Goal: Task Accomplishment & Management: Complete application form

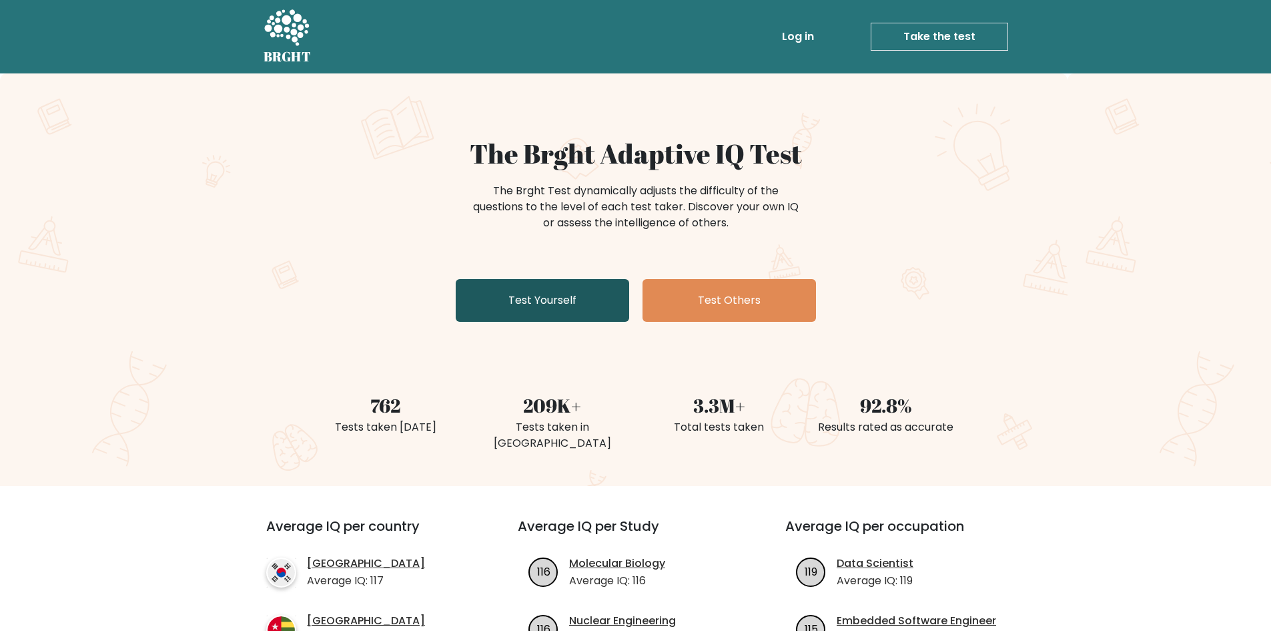
click at [575, 290] on link "Test Yourself" at bounding box center [543, 300] width 174 height 43
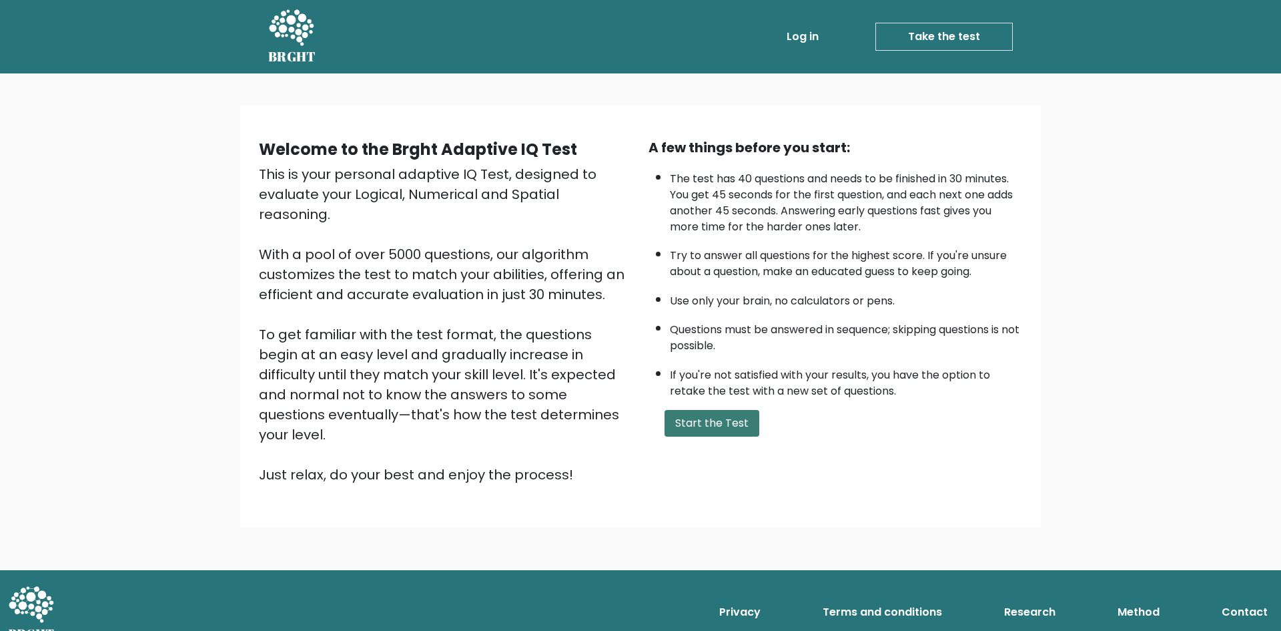
click at [704, 418] on button "Start the Test" at bounding box center [712, 423] width 95 height 27
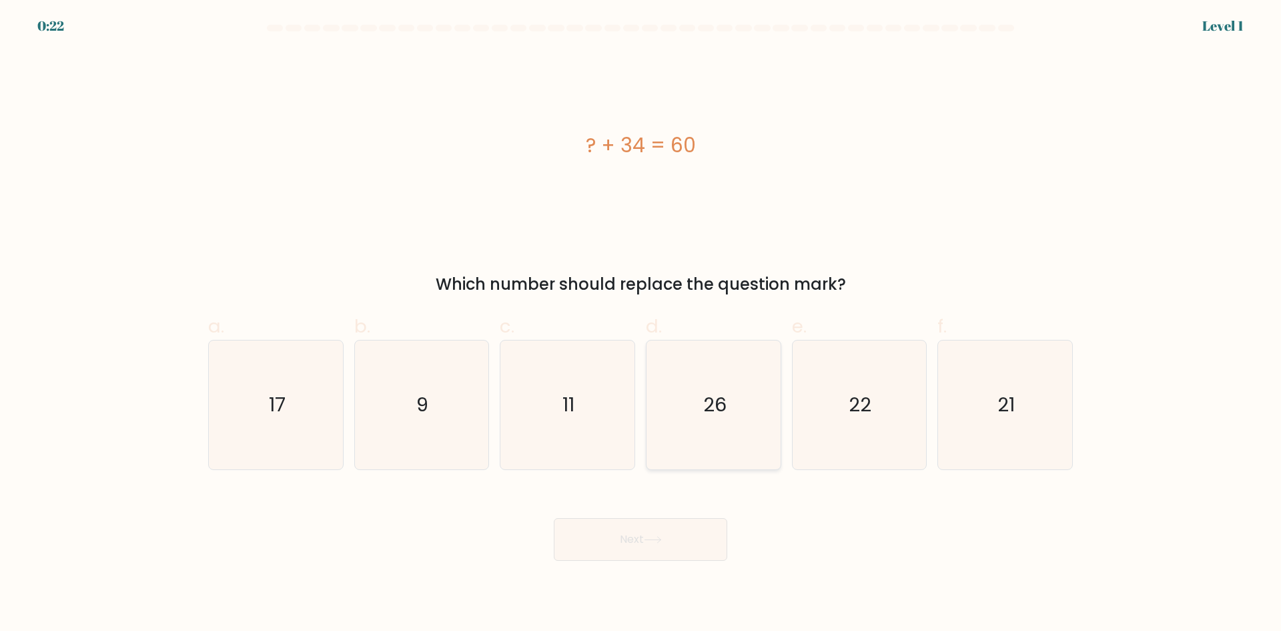
click at [737, 366] on icon "26" at bounding box center [713, 404] width 129 height 129
click at [641, 324] on input "d. 26" at bounding box center [641, 320] width 1 height 9
radio input "true"
click at [663, 546] on button "Next" at bounding box center [641, 539] width 174 height 43
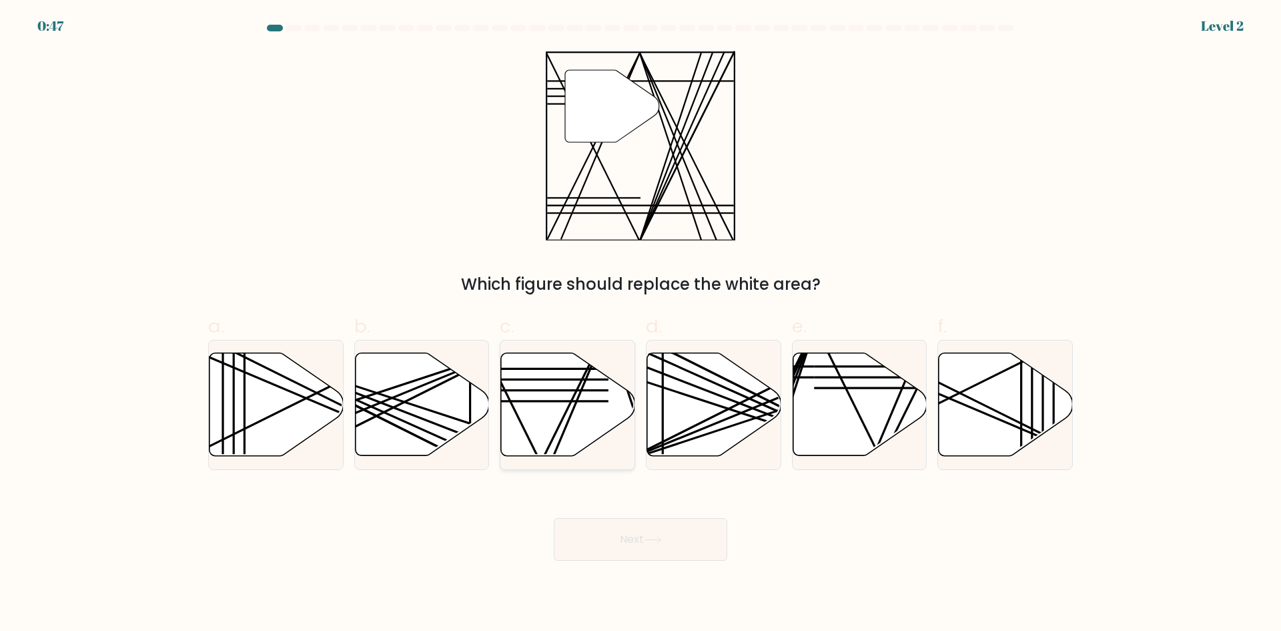
click at [609, 408] on icon at bounding box center [568, 404] width 134 height 103
click at [641, 324] on input "c." at bounding box center [641, 320] width 1 height 9
radio input "true"
click at [655, 531] on button "Next" at bounding box center [641, 539] width 174 height 43
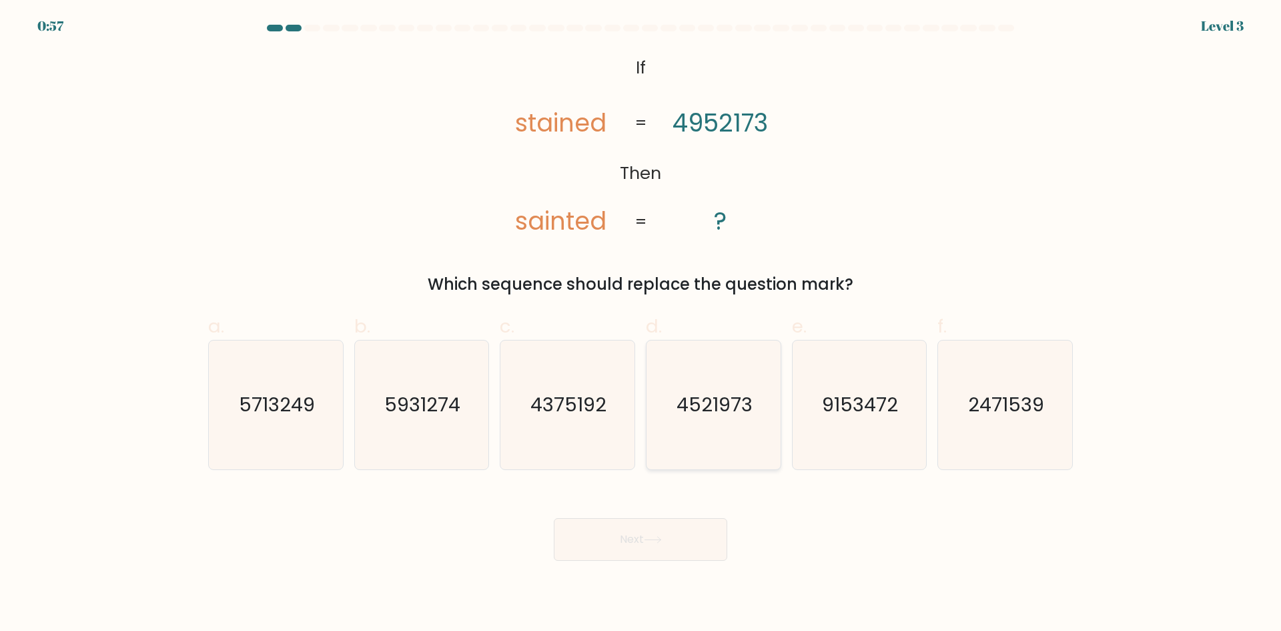
click at [754, 432] on icon "4521973" at bounding box center [713, 404] width 129 height 129
click at [641, 324] on input "d. 4521973" at bounding box center [641, 320] width 1 height 9
radio input "true"
click at [662, 527] on button "Next" at bounding box center [641, 539] width 174 height 43
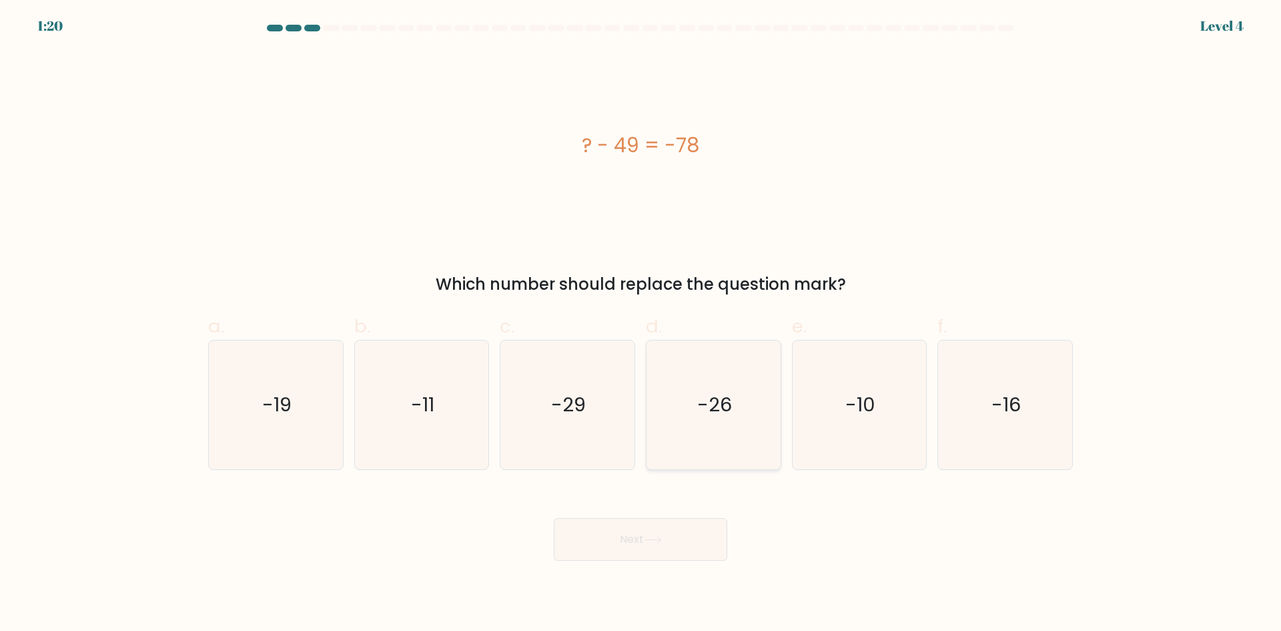
click at [659, 404] on icon "-26" at bounding box center [713, 404] width 129 height 129
click at [641, 324] on input "d. -26" at bounding box center [641, 320] width 1 height 9
radio input "true"
click at [611, 555] on button "Next" at bounding box center [641, 539] width 174 height 43
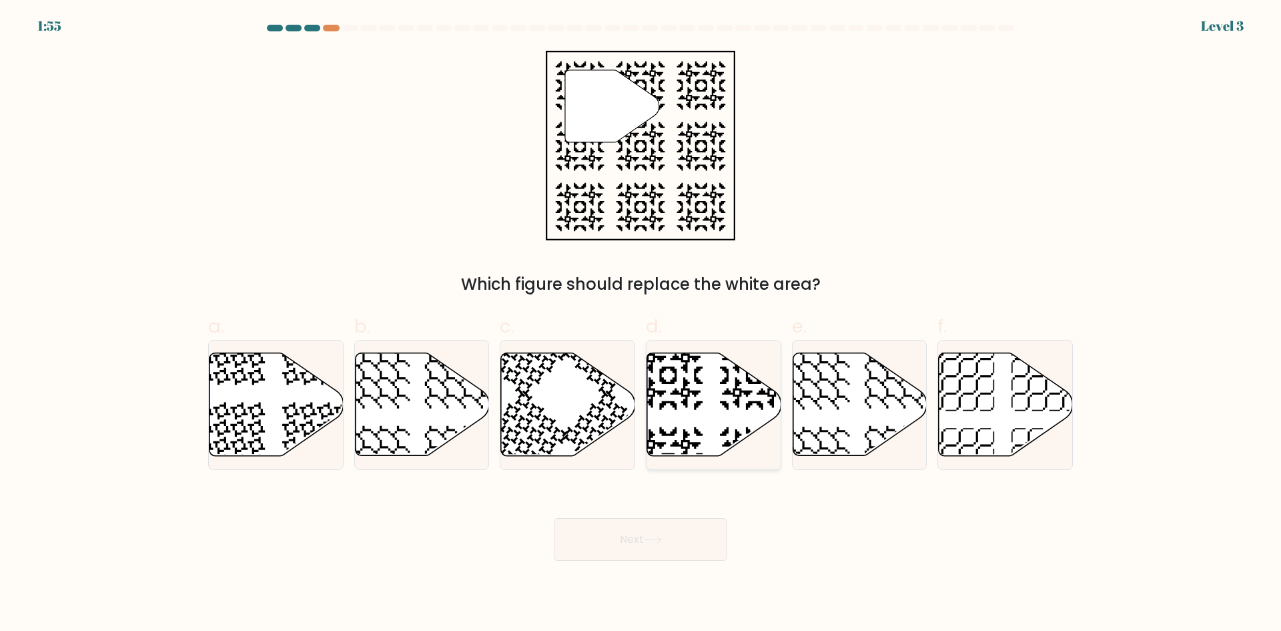
click at [685, 415] on icon at bounding box center [714, 404] width 134 height 103
click at [641, 324] on input "d." at bounding box center [641, 320] width 1 height 9
radio input "true"
click at [618, 558] on button "Next" at bounding box center [641, 539] width 174 height 43
click at [633, 528] on button "Next" at bounding box center [641, 539] width 174 height 43
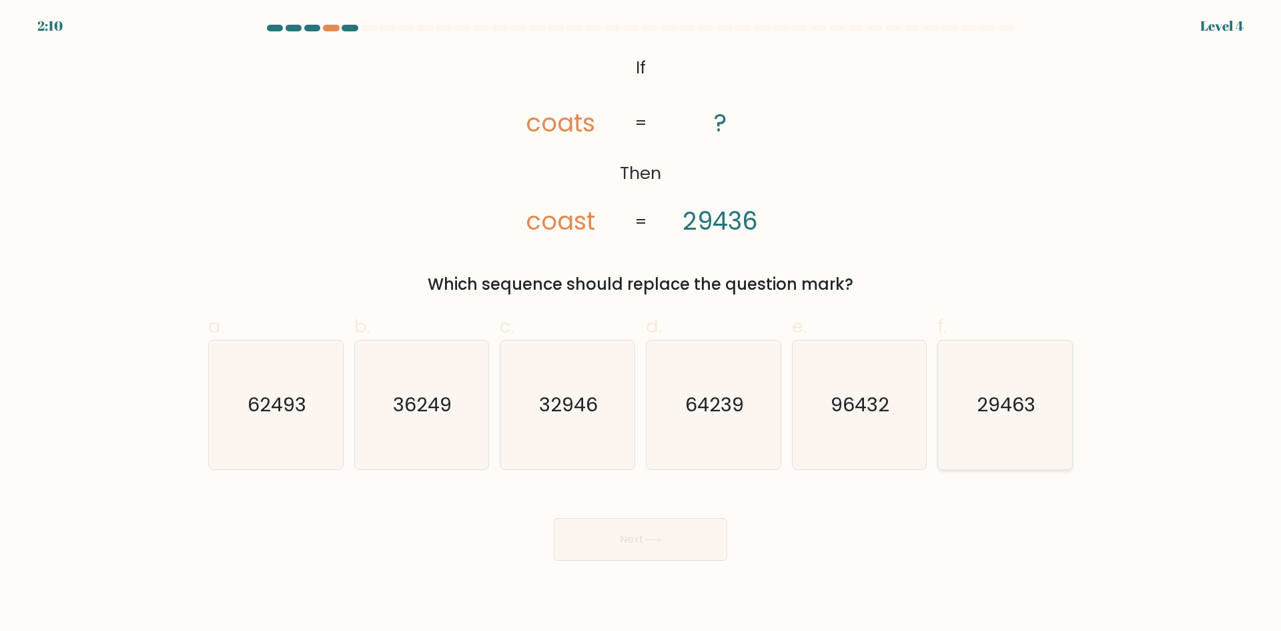
click at [996, 416] on text "29463" at bounding box center [1007, 404] width 59 height 27
click at [641, 324] on input "f. 29463" at bounding box center [641, 320] width 1 height 9
radio input "true"
click at [613, 546] on button "Next" at bounding box center [641, 539] width 174 height 43
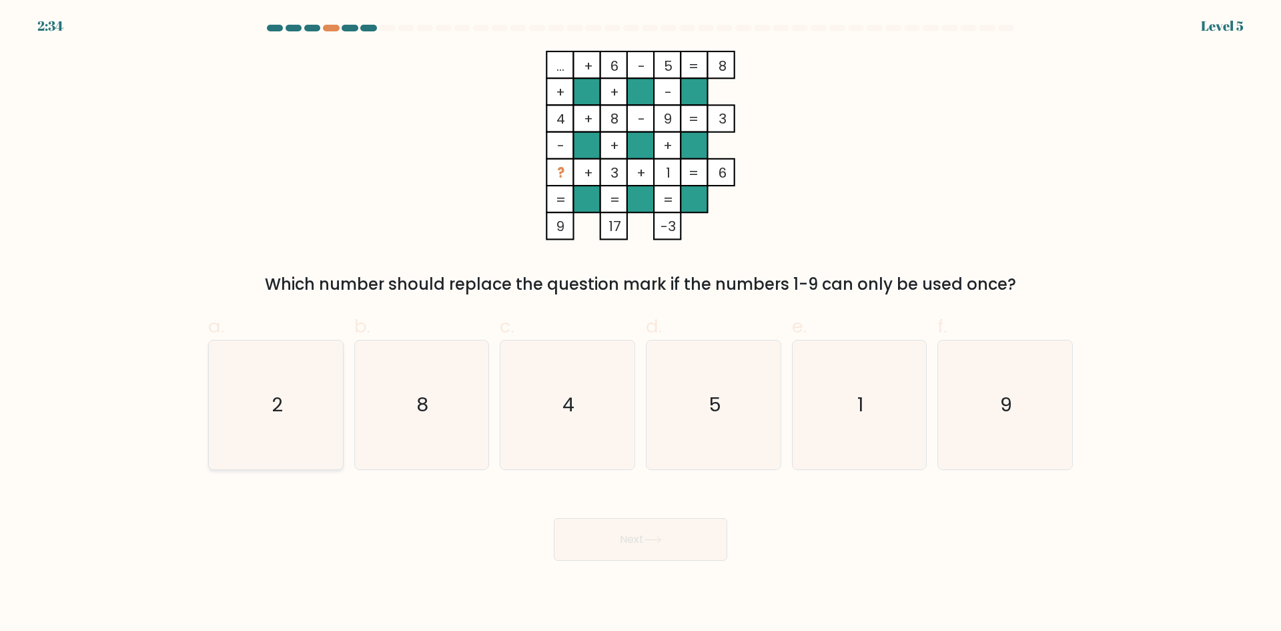
click at [283, 410] on icon "2" at bounding box center [276, 404] width 129 height 129
click at [641, 324] on input "a. 2" at bounding box center [641, 320] width 1 height 9
radio input "true"
click at [625, 557] on button "Next" at bounding box center [641, 539] width 174 height 43
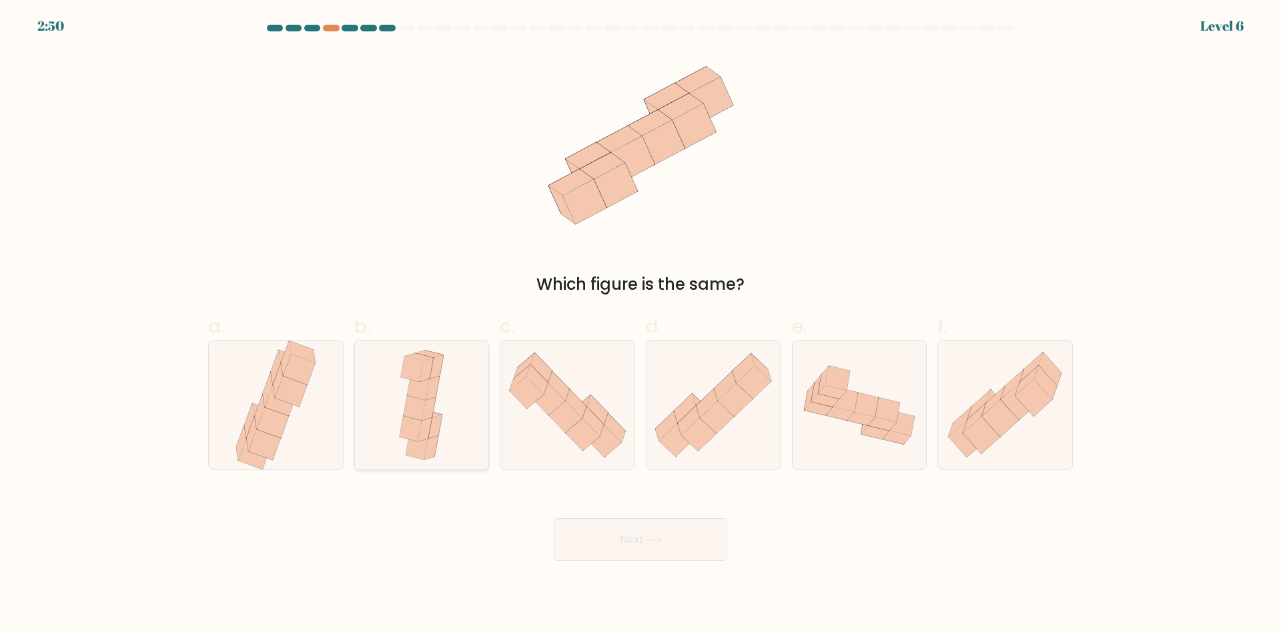
click at [429, 451] on icon at bounding box center [431, 447] width 14 height 24
click at [641, 324] on input "b." at bounding box center [641, 320] width 1 height 9
radio input "true"
click at [641, 551] on button "Next" at bounding box center [641, 539] width 174 height 43
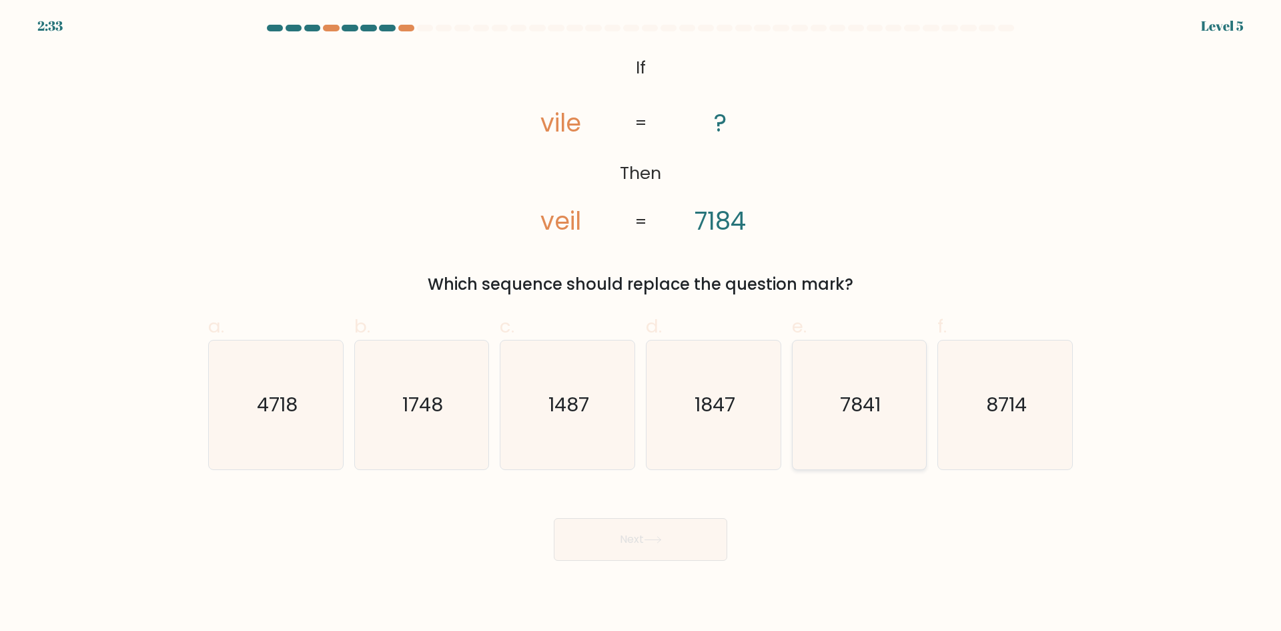
click at [869, 418] on text "7841" at bounding box center [860, 404] width 41 height 27
click at [641, 324] on input "e. 7841" at bounding box center [641, 320] width 1 height 9
radio input "true"
click at [604, 541] on button "Next" at bounding box center [641, 539] width 174 height 43
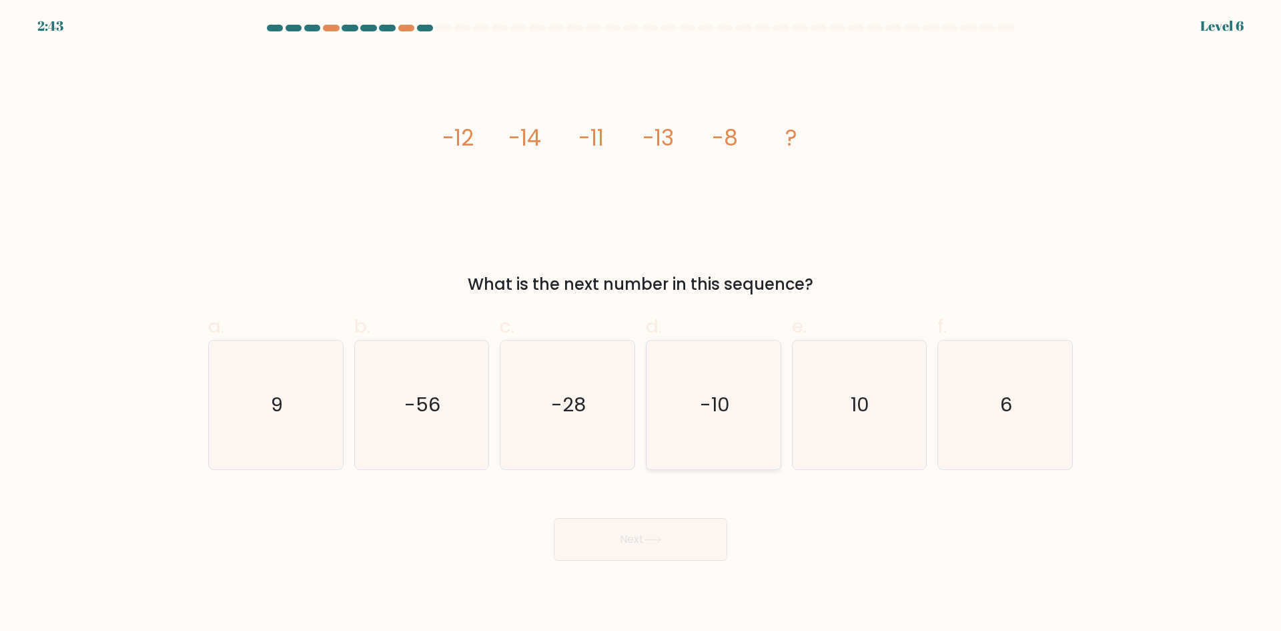
click at [723, 404] on text "-10" at bounding box center [715, 404] width 30 height 27
click at [641, 324] on input "d. -10" at bounding box center [641, 320] width 1 height 9
radio input "true"
click at [653, 549] on button "Next" at bounding box center [641, 539] width 174 height 43
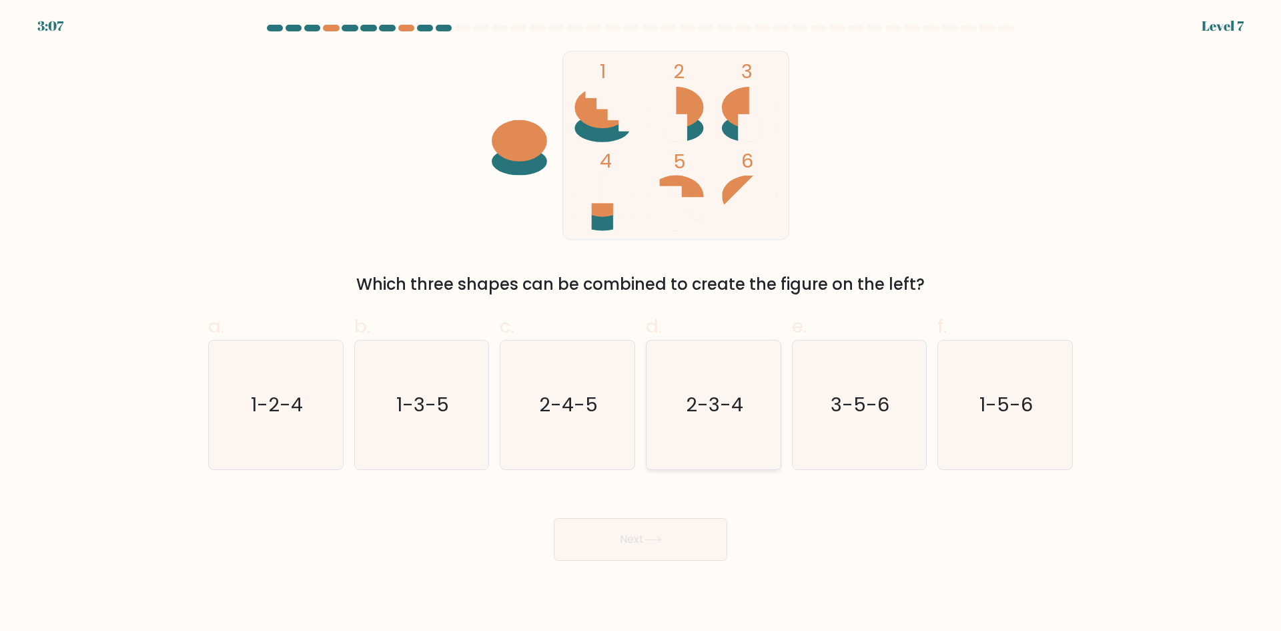
click at [699, 404] on text "2-3-4" at bounding box center [714, 404] width 57 height 27
click at [641, 324] on input "d. 2-3-4" at bounding box center [641, 320] width 1 height 9
radio input "true"
click at [607, 541] on button "Next" at bounding box center [641, 539] width 174 height 43
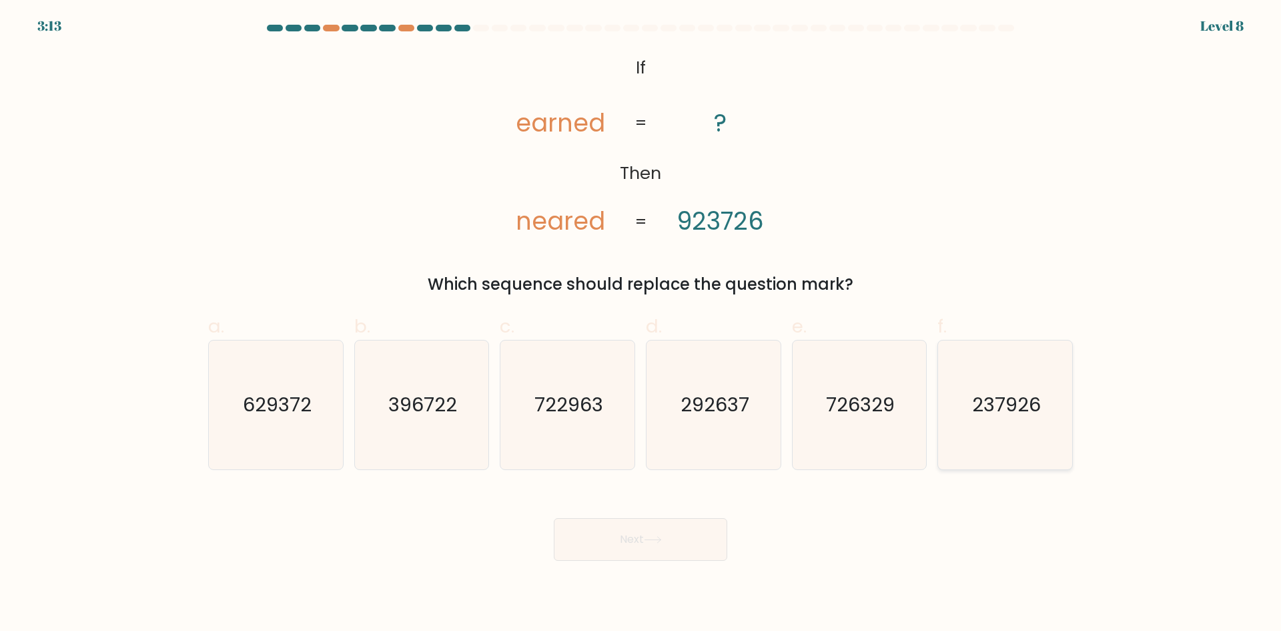
click at [976, 423] on icon "237926" at bounding box center [1005, 404] width 129 height 129
click at [641, 324] on input "f. 237926" at bounding box center [641, 320] width 1 height 9
radio input "true"
click at [671, 539] on button "Next" at bounding box center [641, 539] width 174 height 43
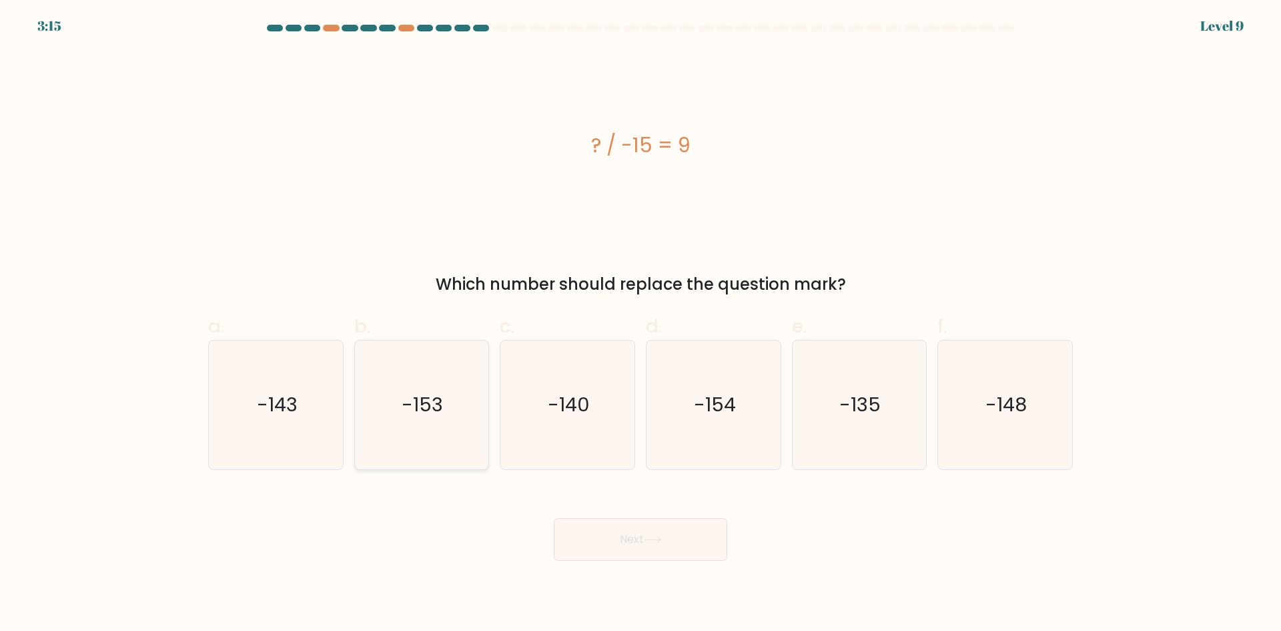
click at [376, 396] on icon "-153" at bounding box center [421, 404] width 129 height 129
click at [641, 324] on input "b. -153" at bounding box center [641, 320] width 1 height 9
radio input "true"
drag, startPoint x: 858, startPoint y: 408, endPoint x: 740, endPoint y: 480, distance: 137.8
click at [856, 408] on text "-135" at bounding box center [860, 404] width 41 height 27
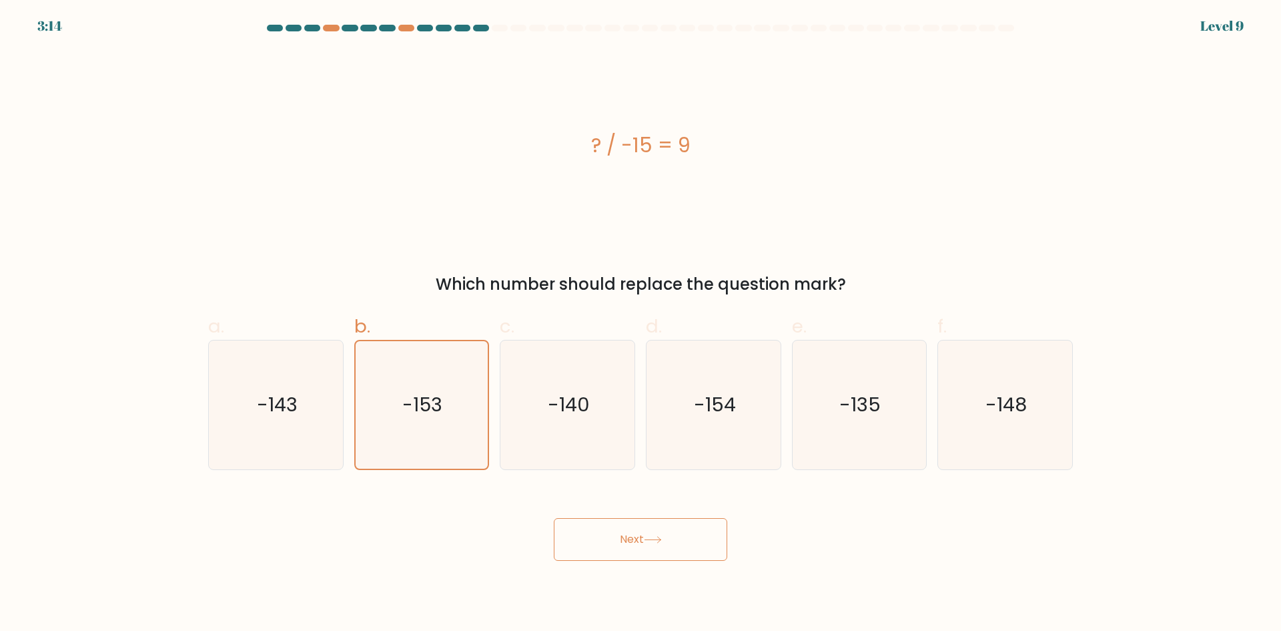
click at [641, 324] on input "e. -135" at bounding box center [641, 320] width 1 height 9
radio input "true"
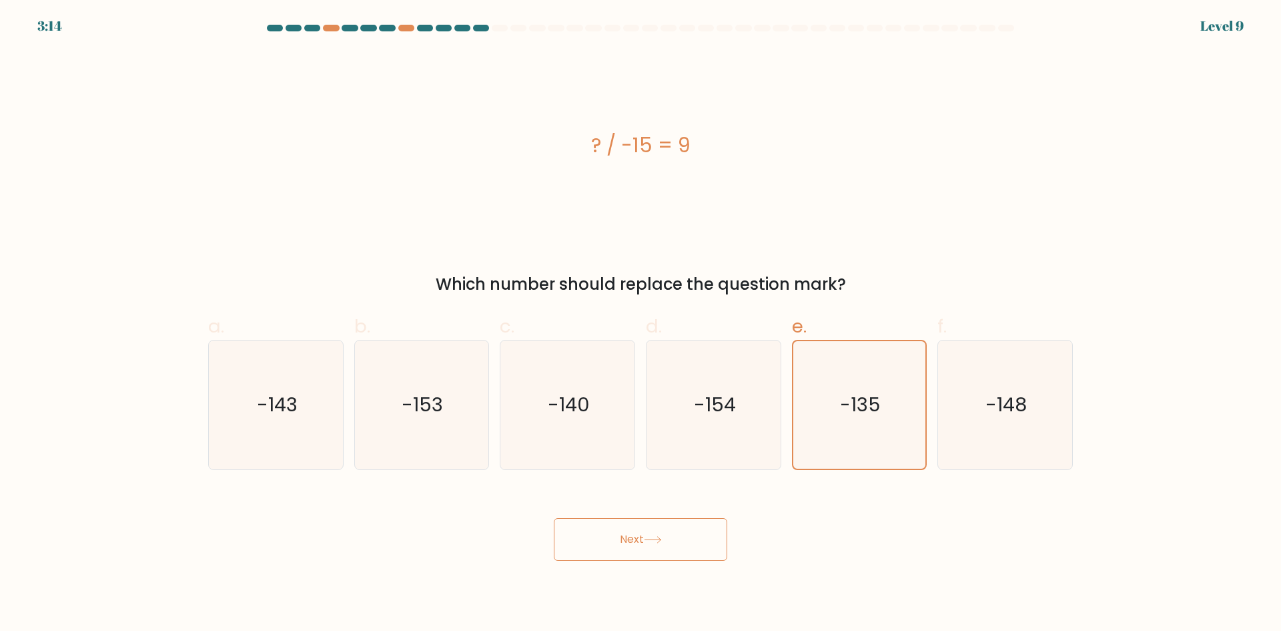
click at [649, 536] on icon at bounding box center [653, 539] width 18 height 7
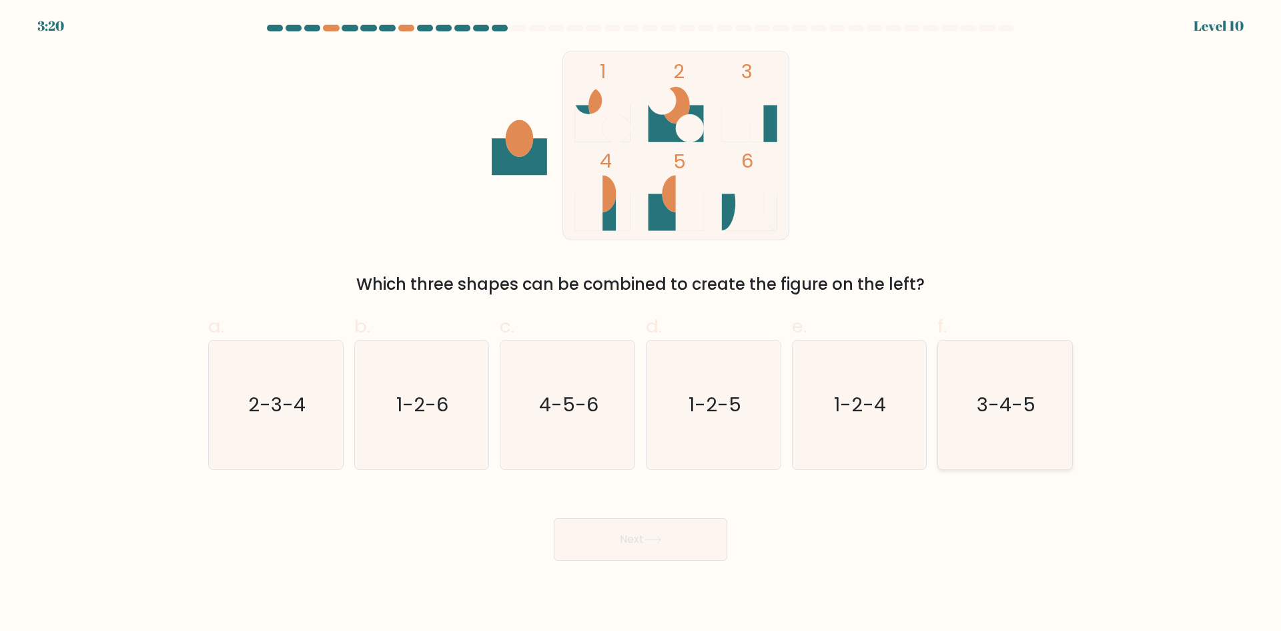
click at [989, 408] on text "3-4-5" at bounding box center [1007, 404] width 59 height 27
click at [641, 324] on input "f. 3-4-5" at bounding box center [641, 320] width 1 height 9
radio input "true"
click at [653, 529] on button "Next" at bounding box center [641, 539] width 174 height 43
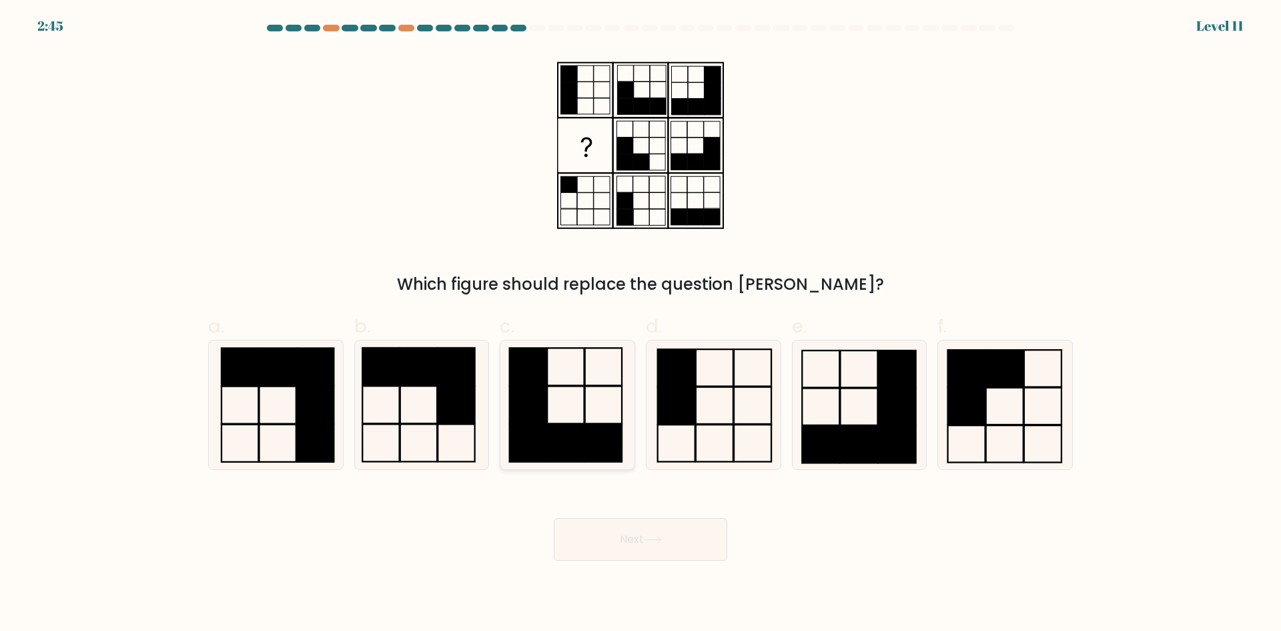
click at [563, 427] on rect at bounding box center [565, 442] width 37 height 37
click at [641, 324] on input "c." at bounding box center [641, 320] width 1 height 9
radio input "true"
click at [644, 545] on button "Next" at bounding box center [641, 539] width 174 height 43
